Goal: Communication & Community: Share content

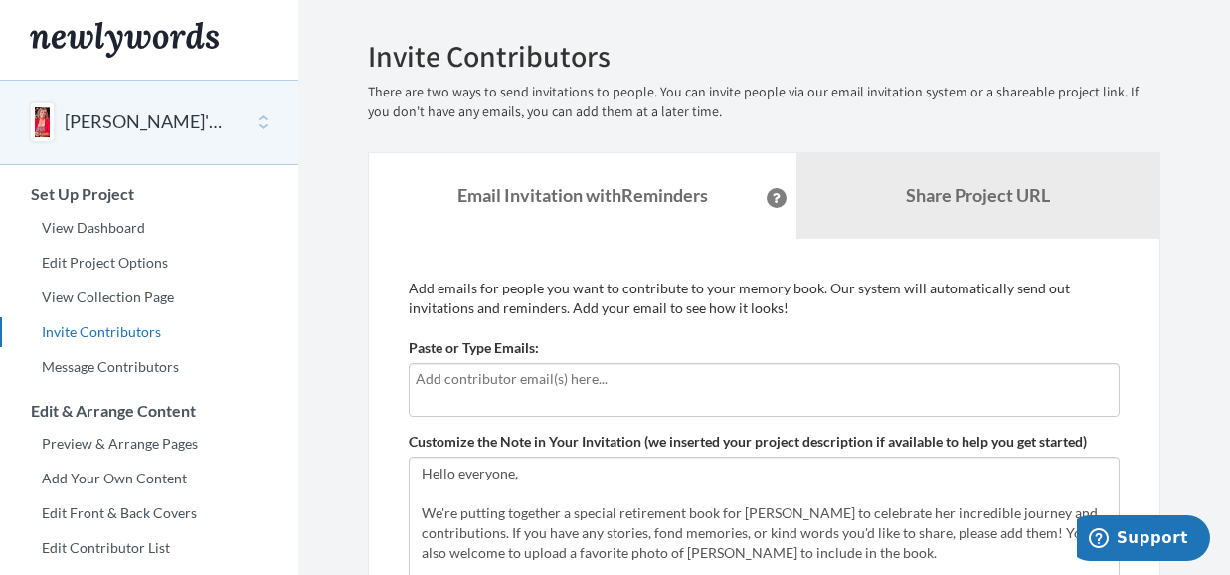
click at [500, 386] on input "text" at bounding box center [764, 379] width 697 height 22
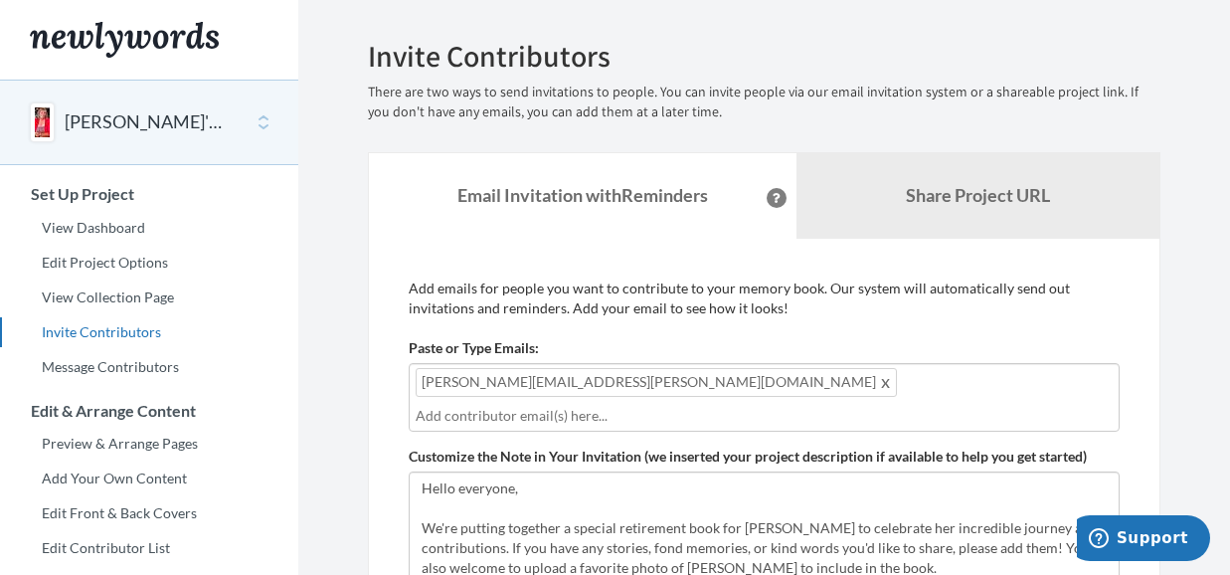
click at [625, 405] on input "text" at bounding box center [764, 416] width 697 height 22
drag, startPoint x: 622, startPoint y: 380, endPoint x: 750, endPoint y: 392, distance: 128.8
click at [750, 392] on div "[PERSON_NAME][EMAIL_ADDRESS][PERSON_NAME][DOMAIN_NAME]" at bounding box center [764, 397] width 711 height 69
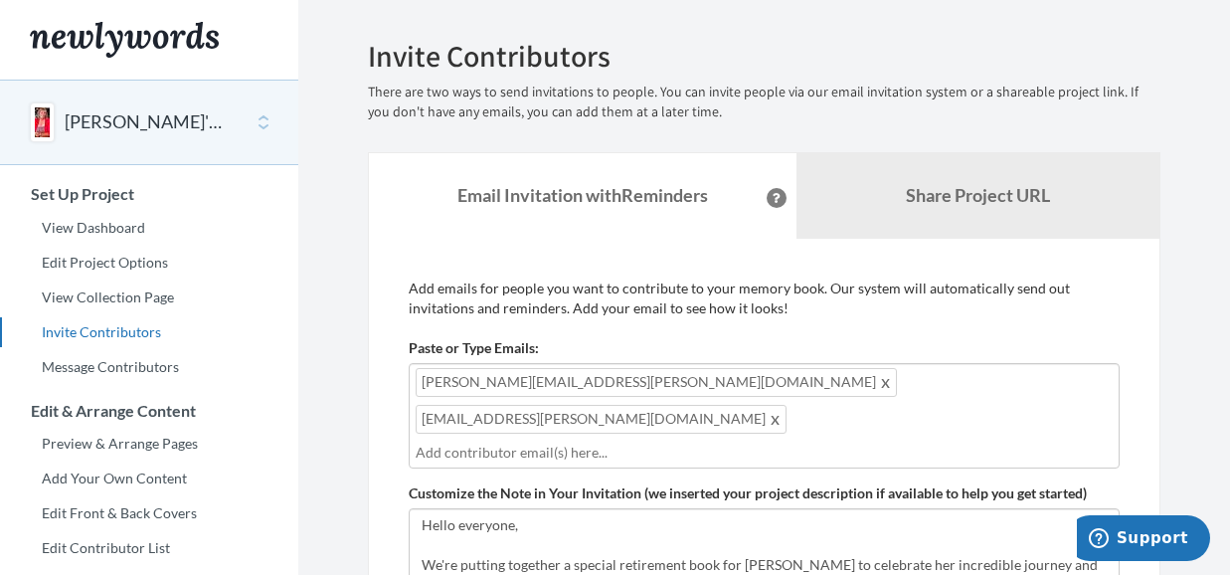
click at [871, 374] on div "[PERSON_NAME][EMAIL_ADDRESS][PERSON_NAME][DOMAIN_NAME] [EMAIL_ADDRESS][PERSON_N…" at bounding box center [764, 415] width 711 height 105
click at [839, 383] on div "[PERSON_NAME][EMAIL_ADDRESS][PERSON_NAME][DOMAIN_NAME] [EMAIL_ADDRESS][PERSON_N…" at bounding box center [764, 415] width 711 height 105
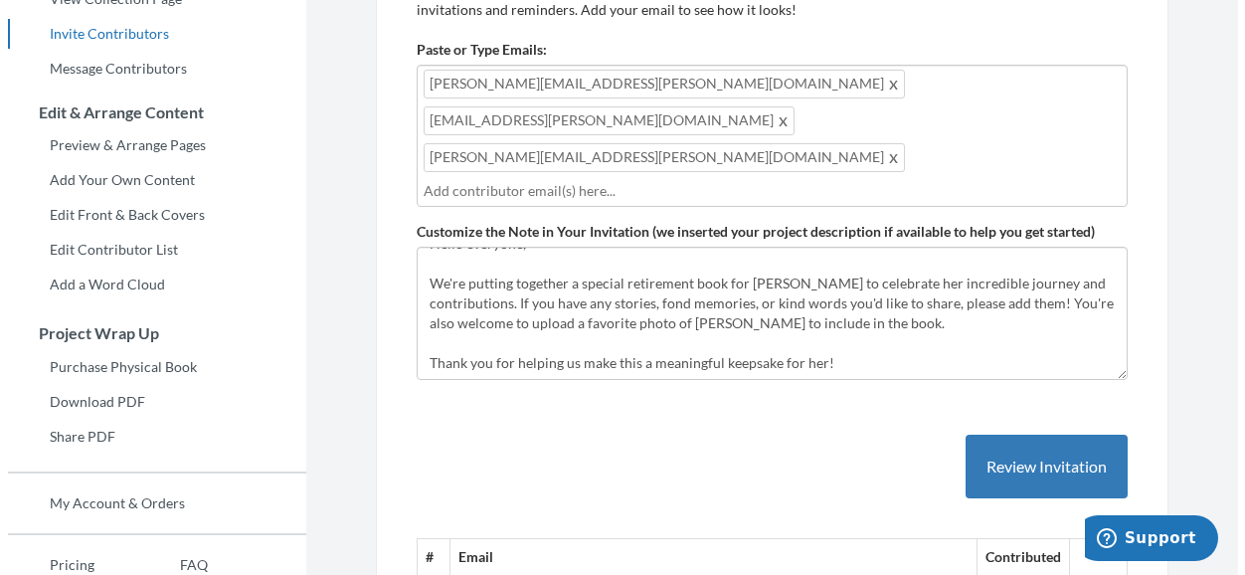
scroll to position [497, 0]
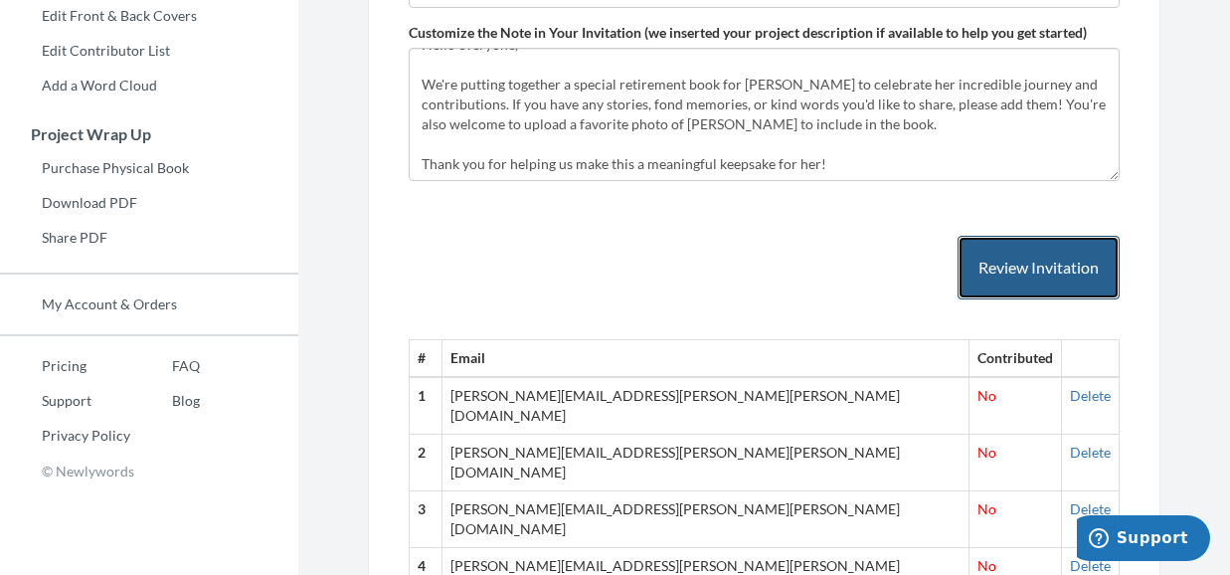
click at [1049, 236] on button "Review Invitation" at bounding box center [1039, 268] width 162 height 65
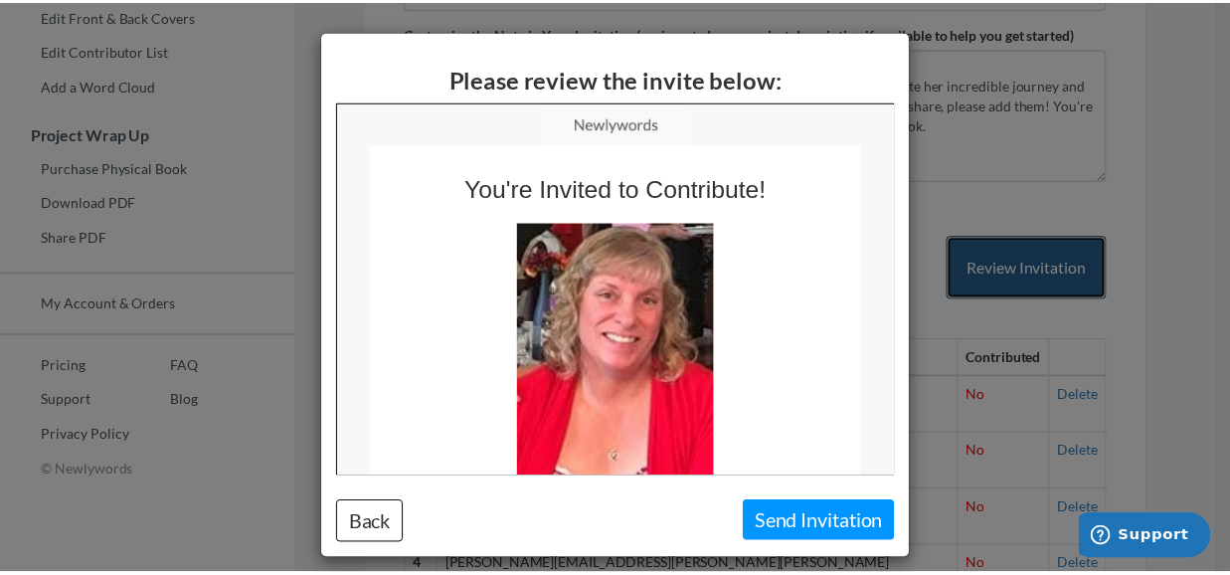
scroll to position [0, 0]
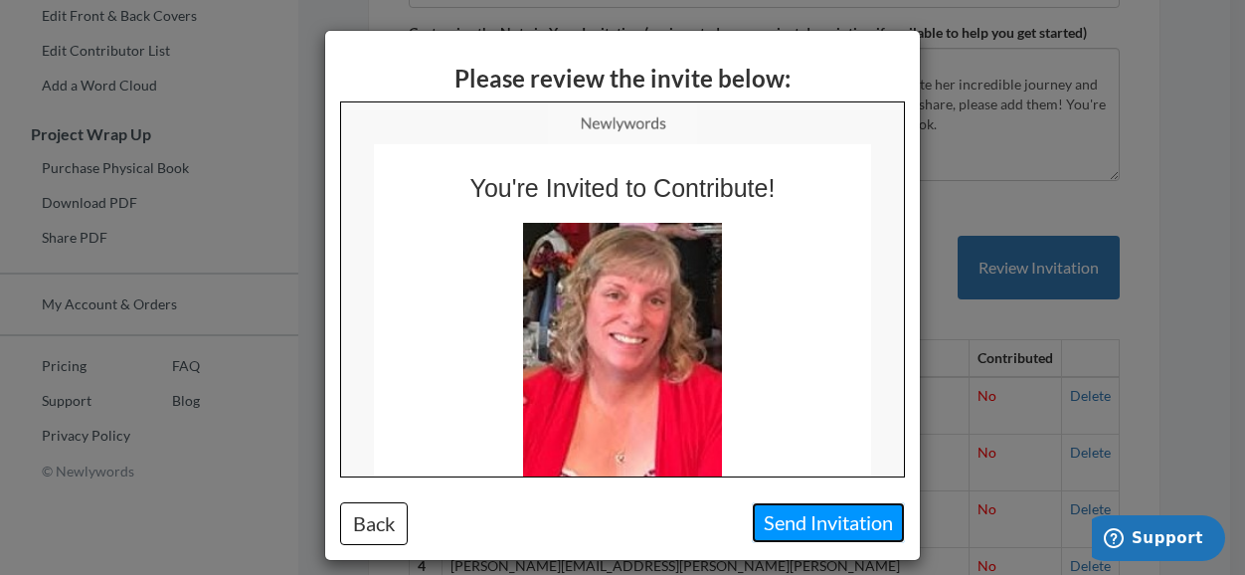
click at [809, 524] on button "Send Invitation" at bounding box center [828, 522] width 153 height 41
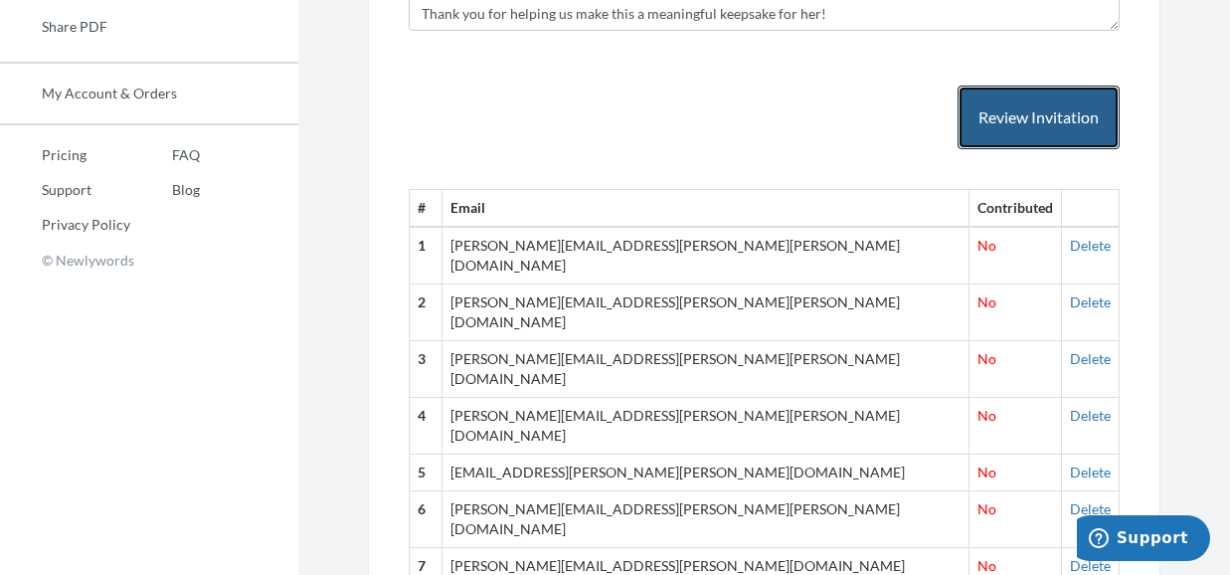
scroll to position [410, 0]
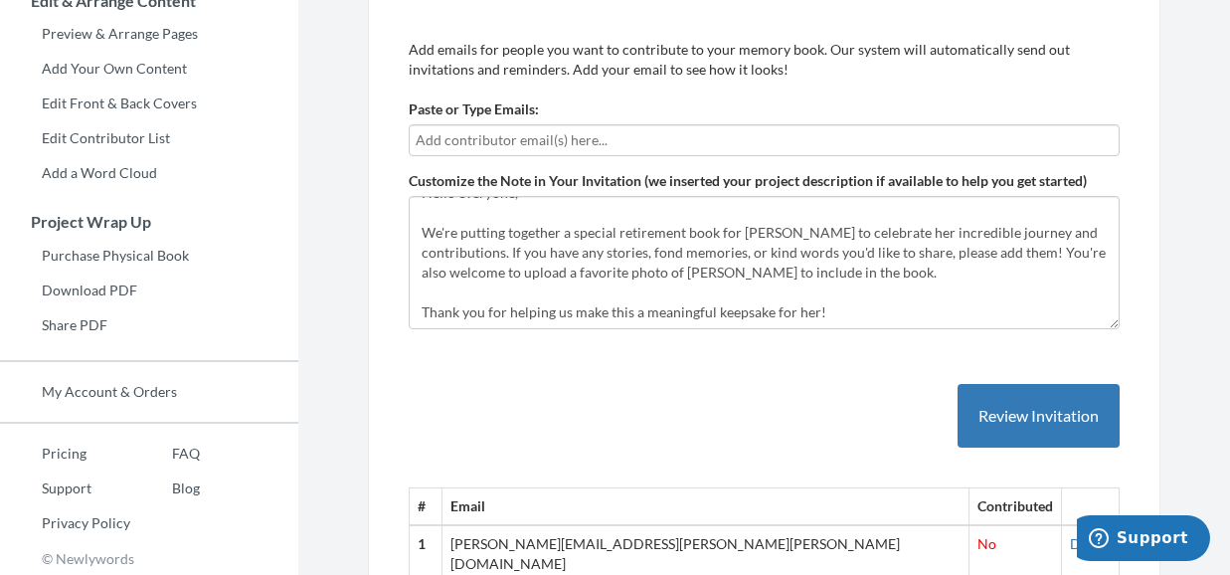
click at [493, 135] on input "text" at bounding box center [764, 140] width 697 height 22
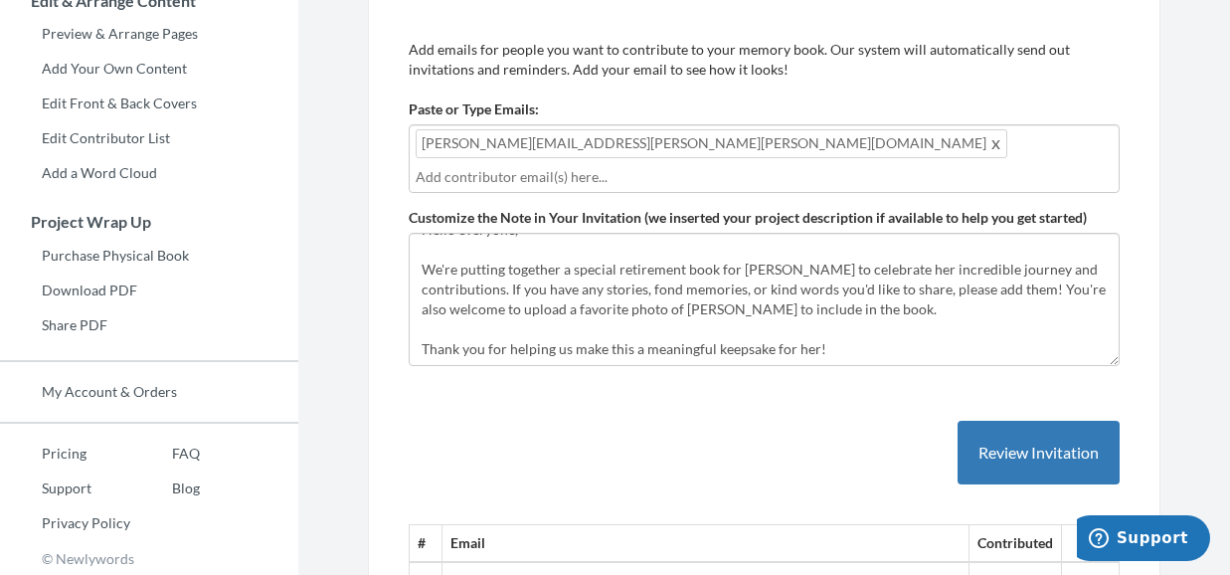
click at [685, 166] on input "text" at bounding box center [764, 177] width 697 height 22
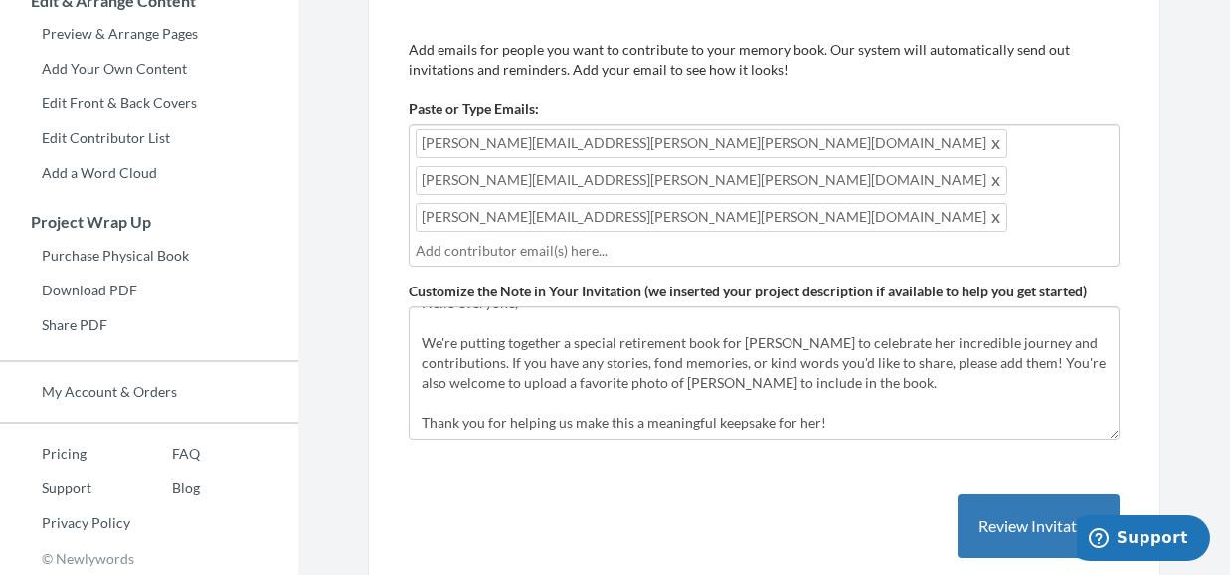
click at [596, 240] on input "text" at bounding box center [764, 251] width 697 height 22
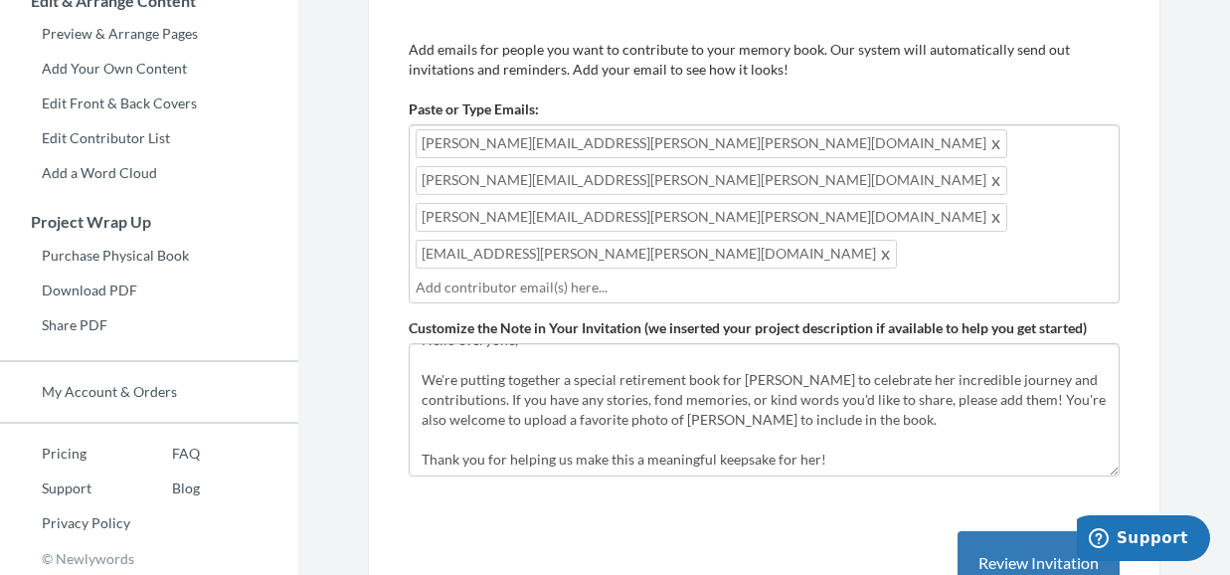
click at [989, 147] on span at bounding box center [996, 143] width 15 height 24
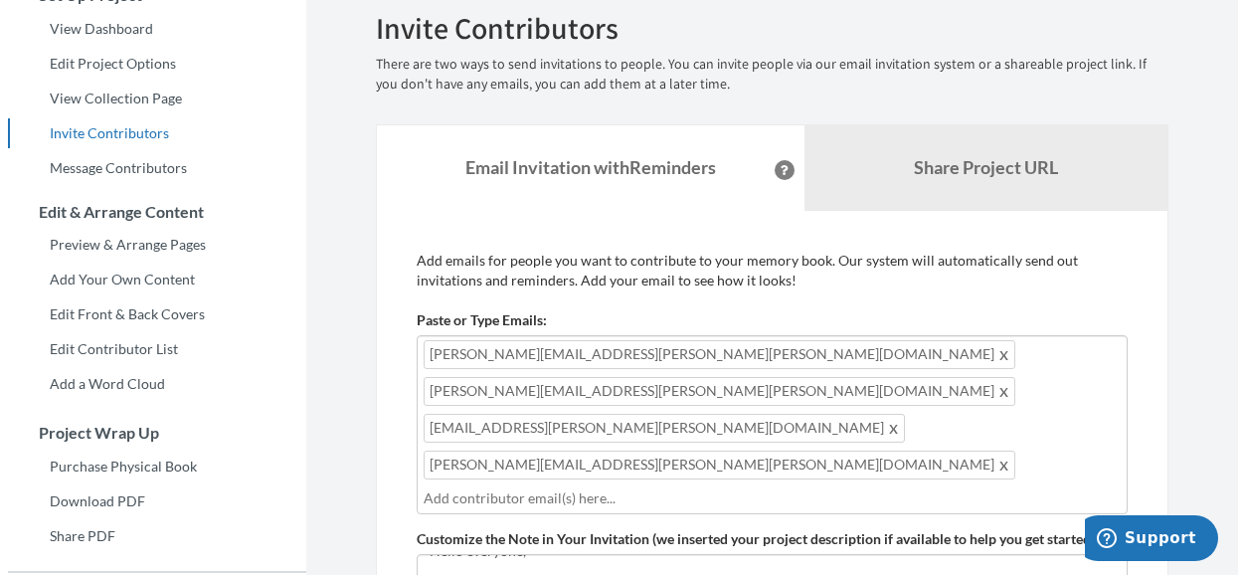
scroll to position [497, 0]
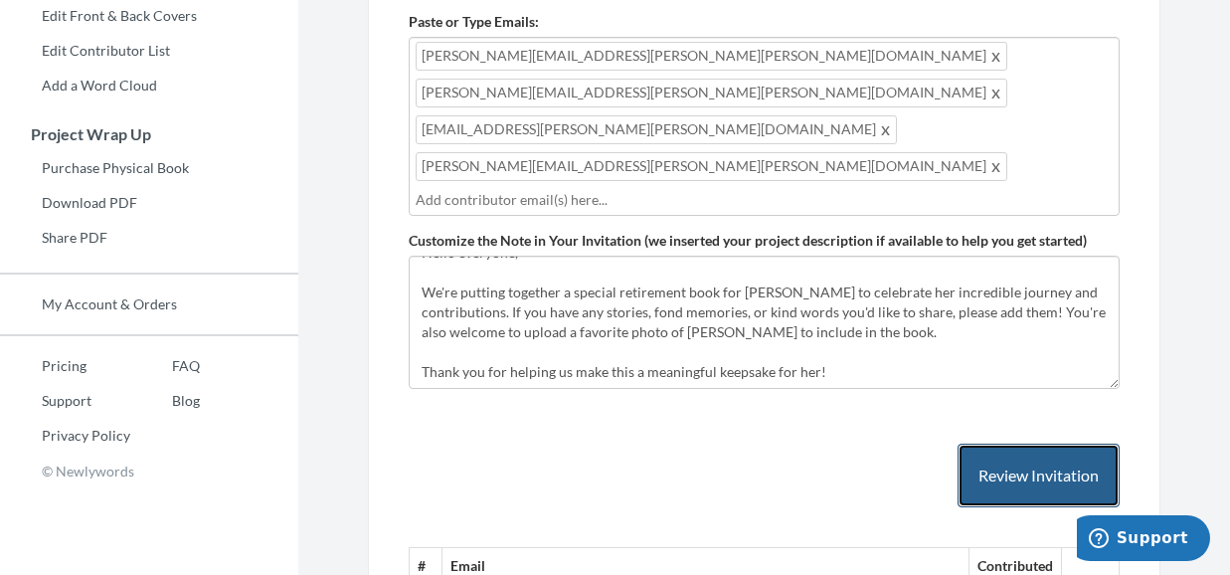
click at [998, 444] on button "Review Invitation" at bounding box center [1039, 476] width 162 height 65
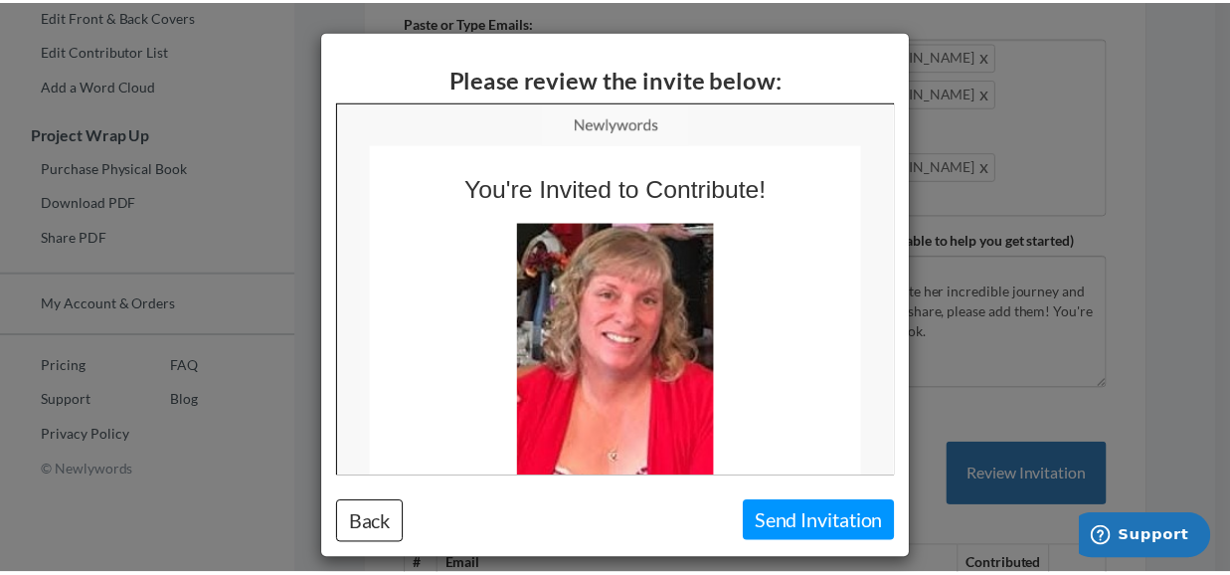
scroll to position [0, 0]
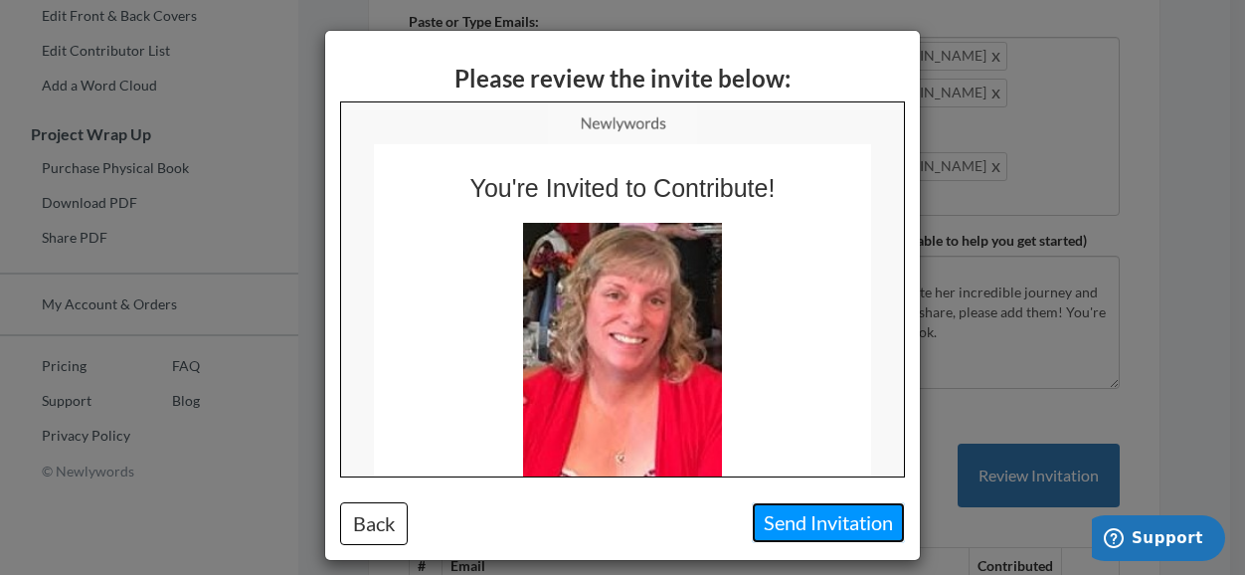
click at [781, 508] on button "Send Invitation" at bounding box center [828, 522] width 153 height 41
